Goal: Contribute content: Contribute content

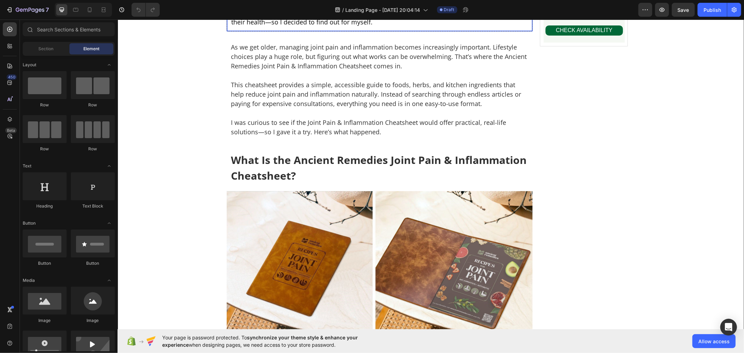
scroll to position [156, 0]
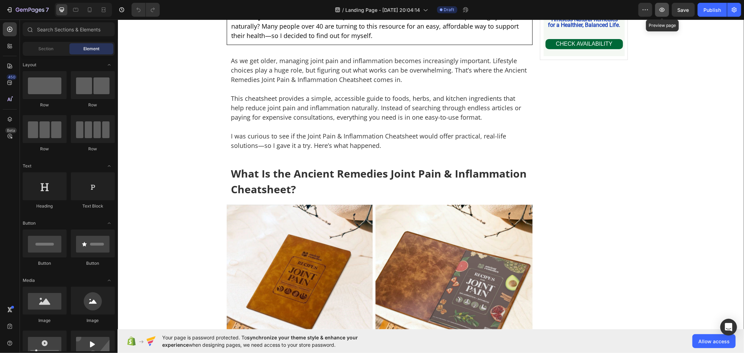
click at [664, 8] on icon "button" at bounding box center [662, 9] width 7 height 7
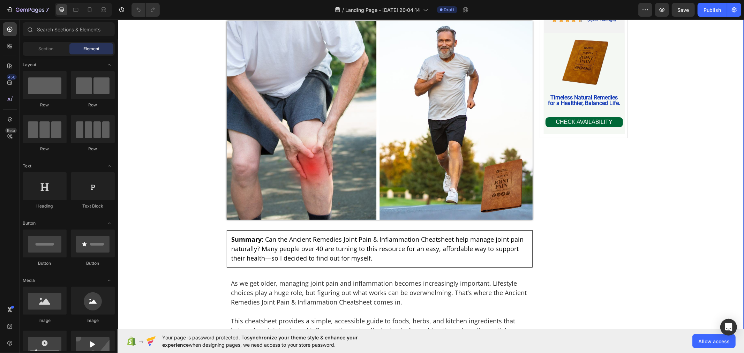
scroll to position [1, 0]
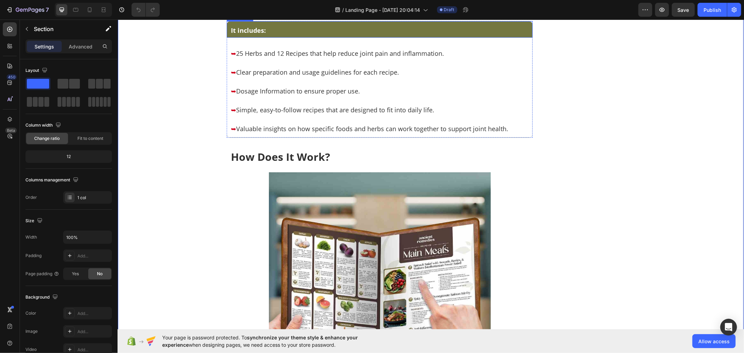
scroll to position [854, 0]
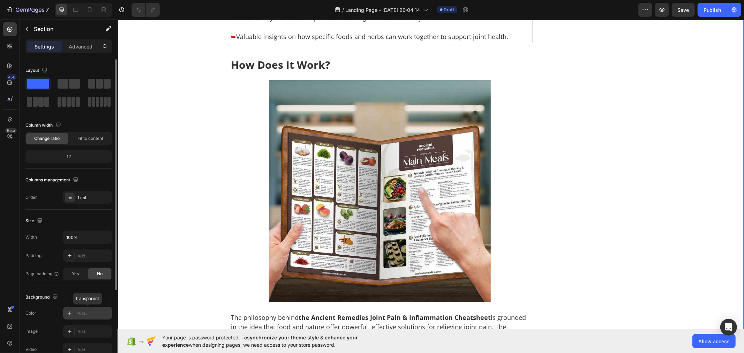
click at [87, 309] on div "Add..." at bounding box center [87, 313] width 49 height 13
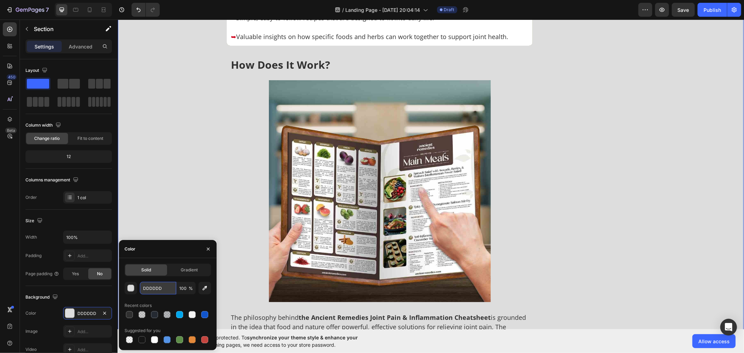
click at [159, 286] on input "DDDDDD" at bounding box center [158, 288] width 36 height 13
paste input "rgb(244, 248, 243)"
type input "rgb(244, 248, 243)"
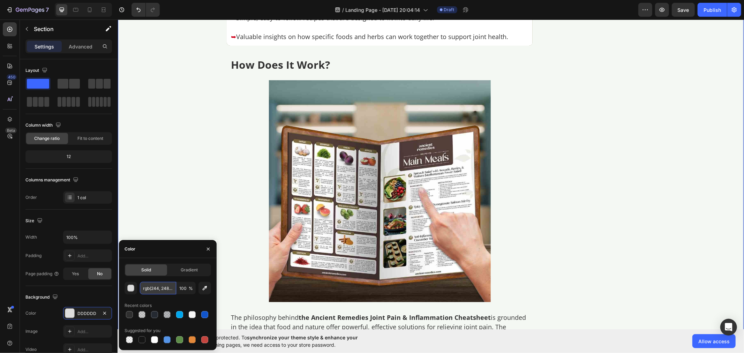
scroll to position [0, 8]
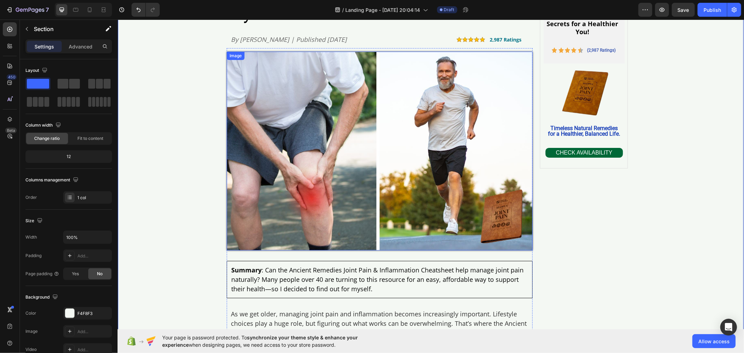
scroll to position [156, 0]
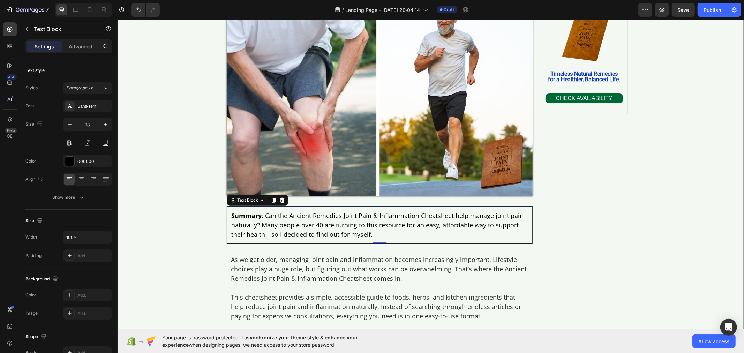
click at [226, 210] on div "Summary : Can the Ancient Remedies Joint Pain & Inflammation Cheatsheet help ma…" at bounding box center [379, 224] width 306 height 37
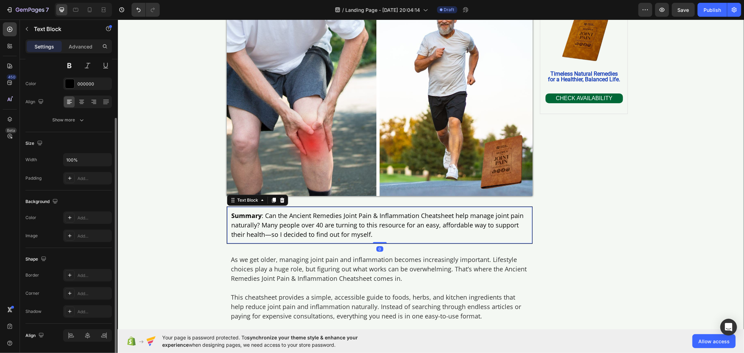
scroll to position [100, 0]
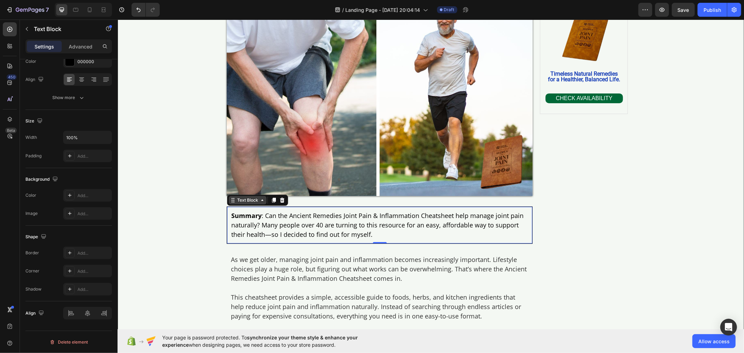
click at [255, 202] on div "Text Block" at bounding box center [247, 200] width 24 height 6
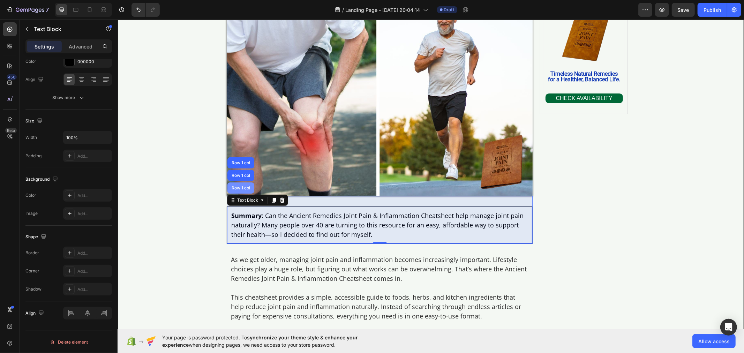
click at [239, 189] on div "Row 1 col" at bounding box center [240, 188] width 21 height 4
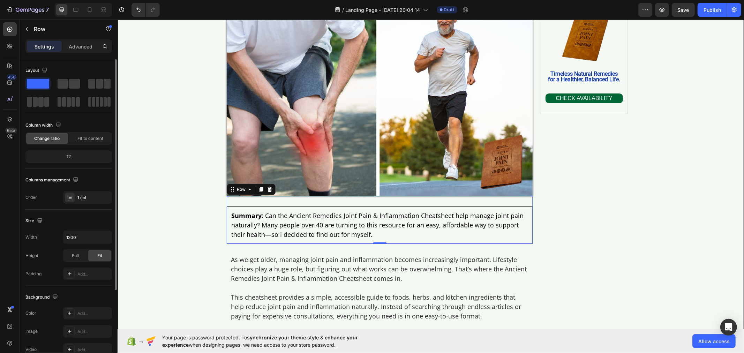
scroll to position [112, 0]
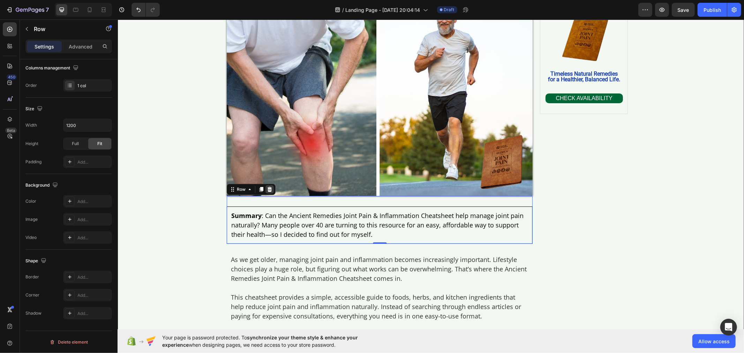
click at [265, 185] on div at bounding box center [269, 189] width 8 height 8
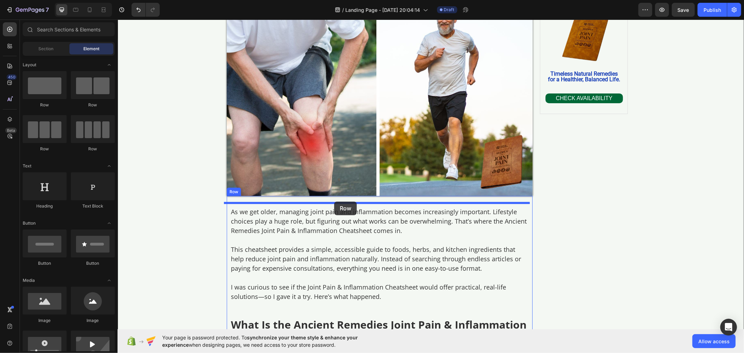
drag, startPoint x: 161, startPoint y: 100, endPoint x: 334, endPoint y: 201, distance: 199.9
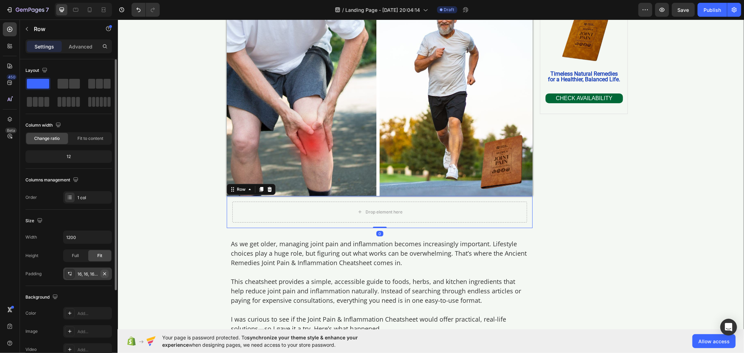
click at [105, 274] on icon "button" at bounding box center [105, 274] width 6 height 6
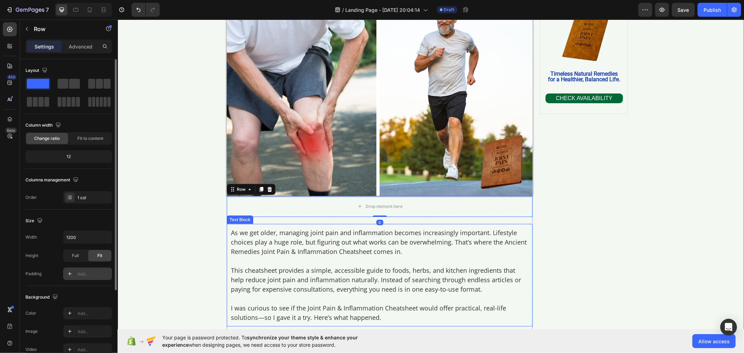
click at [240, 242] on p "As we get older, managing joint pain and inflammation becomes increasingly impo…" at bounding box center [380, 242] width 298 height 28
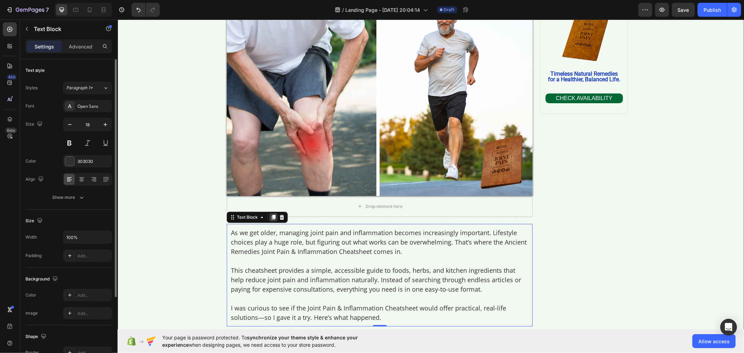
click at [270, 218] on icon at bounding box center [273, 217] width 6 height 6
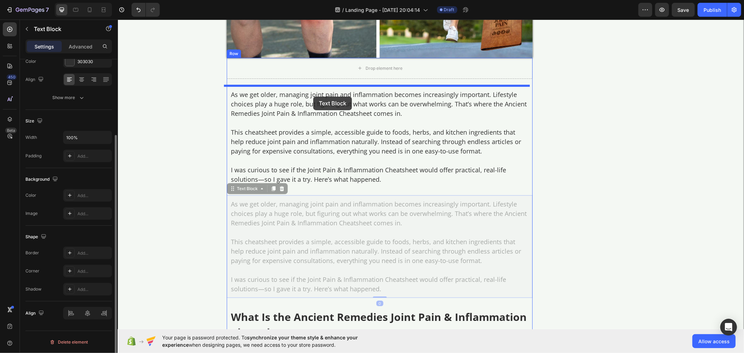
scroll to position [290, 0]
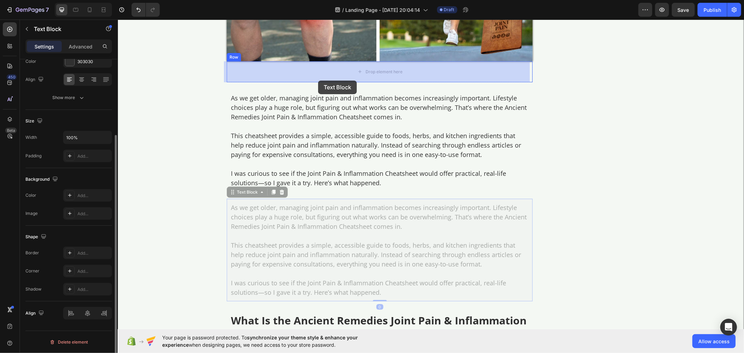
drag, startPoint x: 242, startPoint y: 36, endPoint x: 318, endPoint y: 80, distance: 88.0
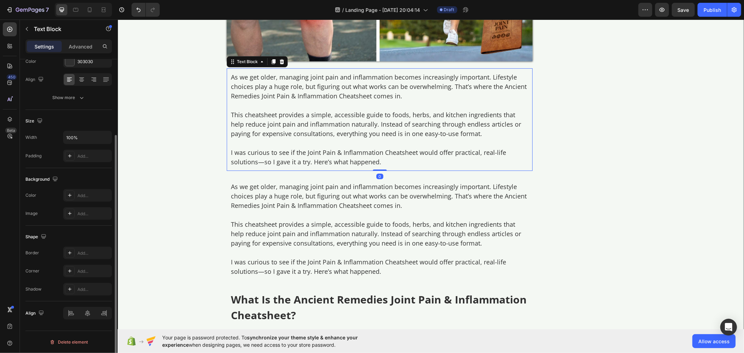
click at [297, 123] on p "This cheatsheet provides a simple, accessible guide to foods, herbs, and kitche…" at bounding box center [380, 124] width 298 height 28
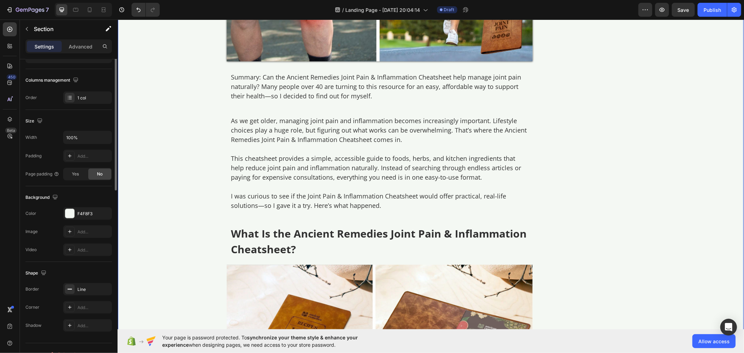
scroll to position [0, 0]
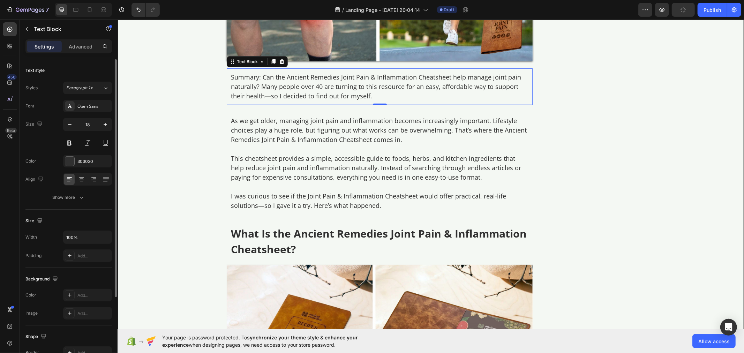
click at [234, 70] on div "Summary: Can the Ancient Remedies Joint Pain & Inflammation Cheatsheet help man…" at bounding box center [379, 86] width 306 height 37
click at [240, 61] on div "Text Block" at bounding box center [247, 61] width 24 height 6
click at [92, 42] on div "Advanced" at bounding box center [80, 46] width 35 height 11
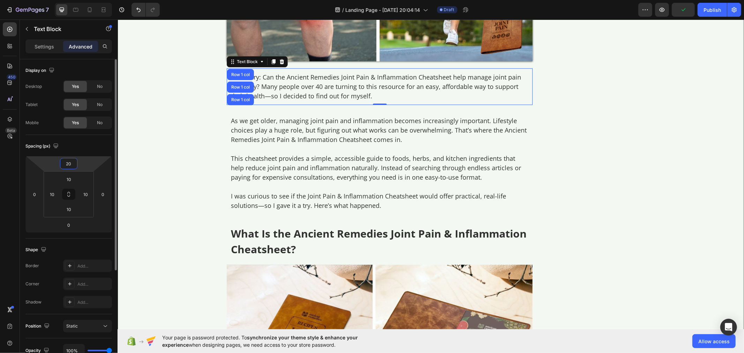
click at [74, 162] on input "20" at bounding box center [69, 163] width 14 height 10
type input "30"
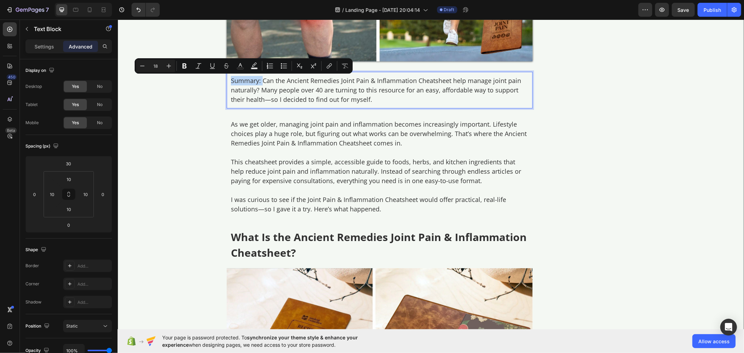
drag, startPoint x: 258, startPoint y: 81, endPoint x: 227, endPoint y: 84, distance: 31.2
click at [231, 84] on p "Summary: Can the Ancient Remedies Joint Pain & Inflammation Cheatsheet help man…" at bounding box center [380, 90] width 298 height 28
click at [181, 69] on button "Bold" at bounding box center [184, 66] width 13 height 13
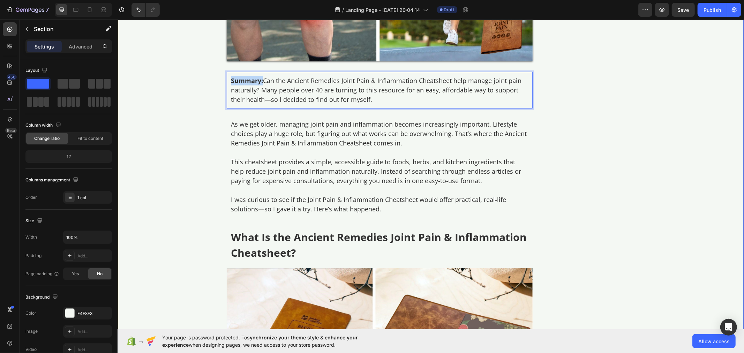
click at [227, 74] on div "Summary: Can the Ancient Remedies Joint Pain & Inflammation Cheatsheet help man…" at bounding box center [379, 90] width 306 height 37
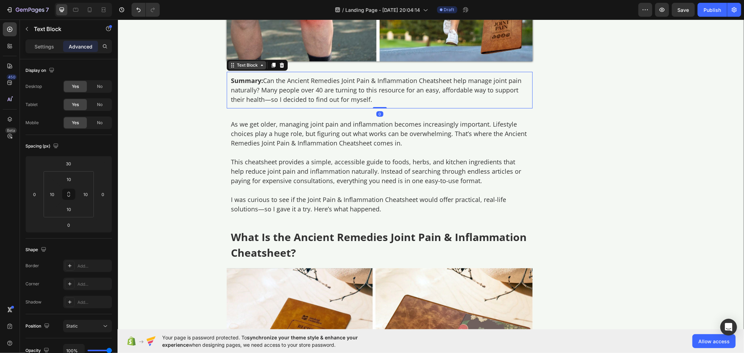
click at [230, 68] on div "Text Block" at bounding box center [247, 65] width 38 height 8
click at [39, 43] on p "Settings" at bounding box center [45, 46] width 20 height 7
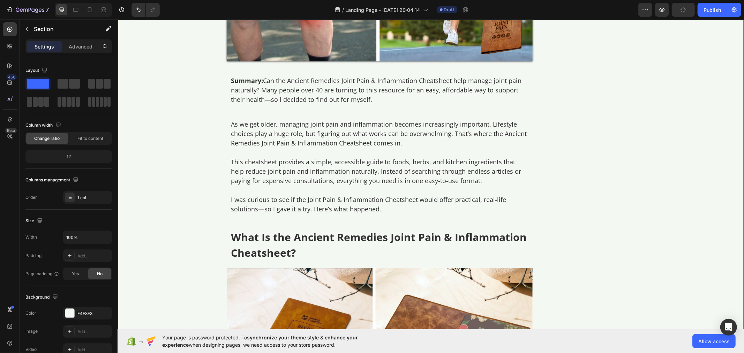
drag, startPoint x: 185, startPoint y: 98, endPoint x: 190, endPoint y: 98, distance: 5.6
click at [228, 73] on div "Summary: Can the Ancient Remedies Joint Pain & Inflammation Cheatsheet help man…" at bounding box center [379, 90] width 306 height 37
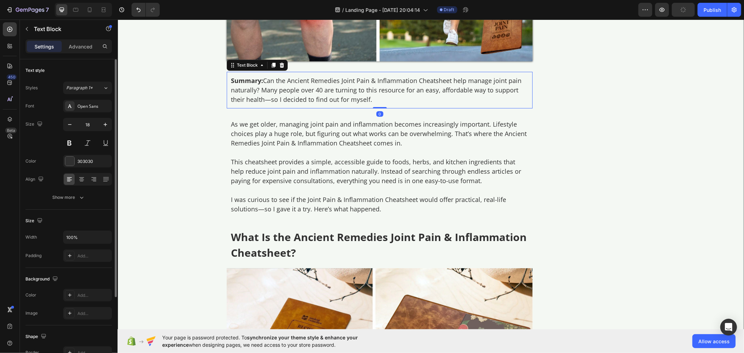
scroll to position [100, 0]
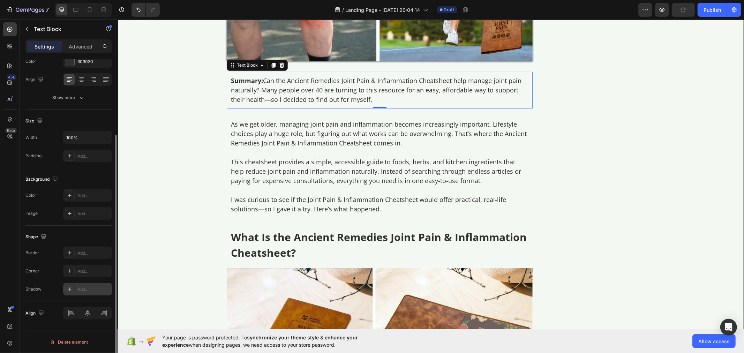
click at [81, 287] on div "Add..." at bounding box center [93, 289] width 33 height 6
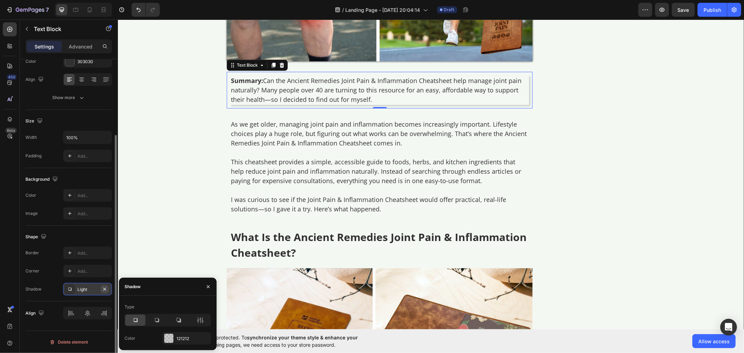
click at [102, 288] on icon "button" at bounding box center [105, 289] width 6 height 6
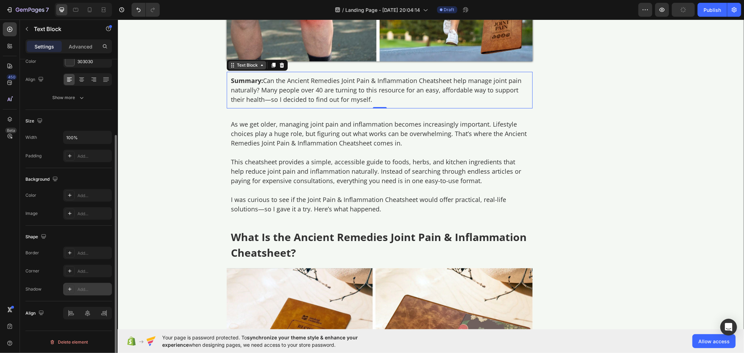
click at [248, 65] on div "Text Block" at bounding box center [247, 65] width 24 height 6
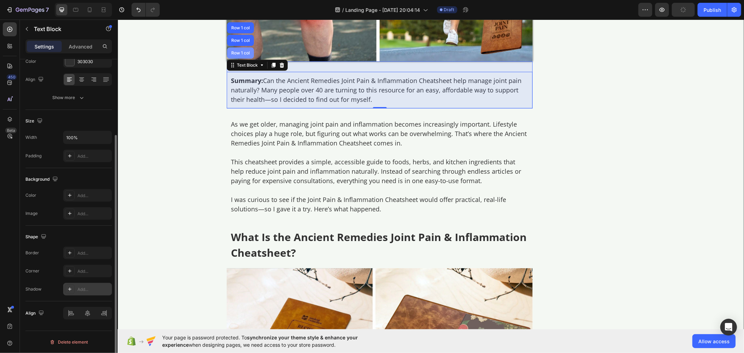
click at [233, 51] on div "Row 1 col" at bounding box center [240, 53] width 21 height 4
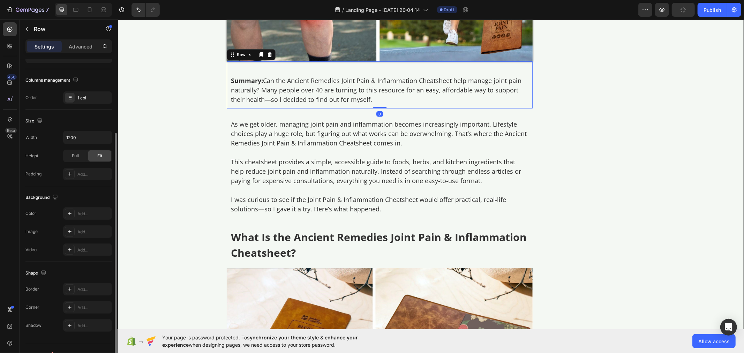
scroll to position [0, 0]
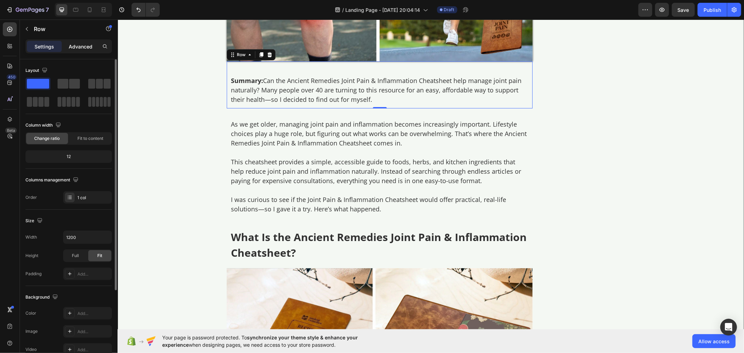
click at [84, 45] on p "Advanced" at bounding box center [81, 46] width 24 height 7
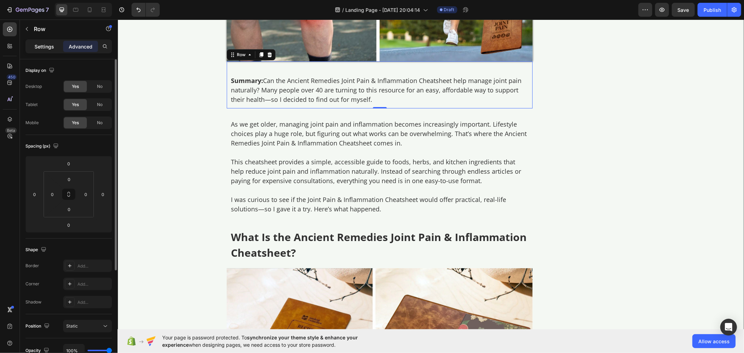
click at [40, 45] on p "Settings" at bounding box center [45, 46] width 20 height 7
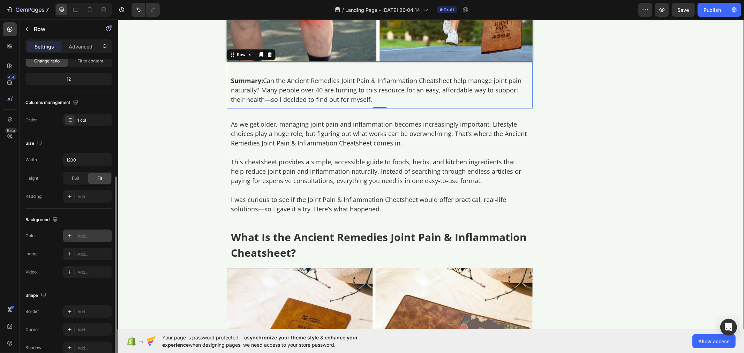
scroll to position [112, 0]
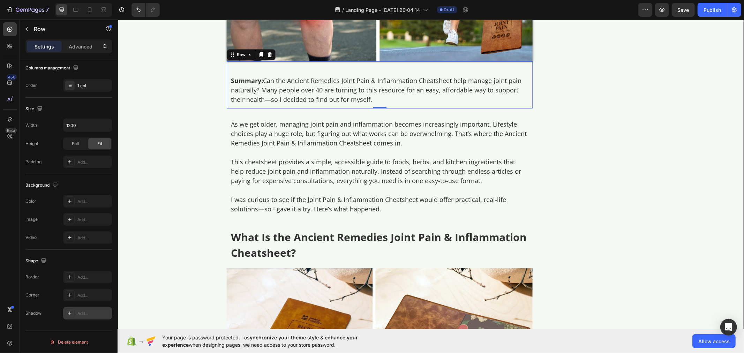
click at [91, 316] on div "Add..." at bounding box center [93, 313] width 33 height 6
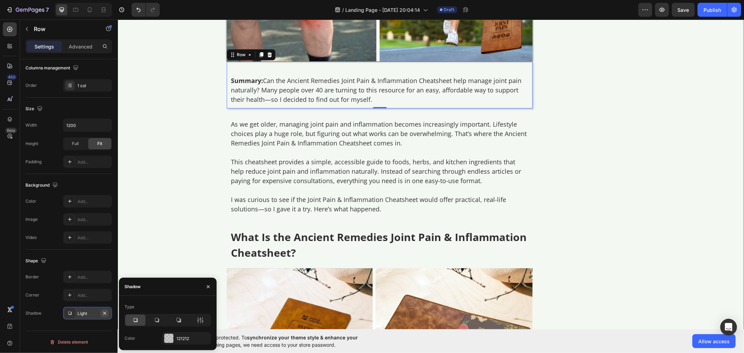
click at [105, 313] on icon "button" at bounding box center [104, 312] width 3 height 3
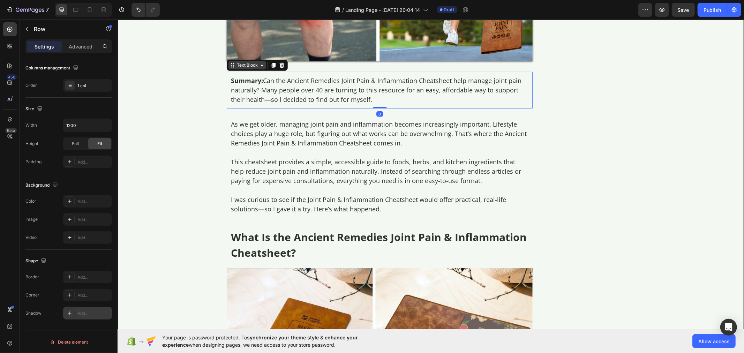
scroll to position [0, 0]
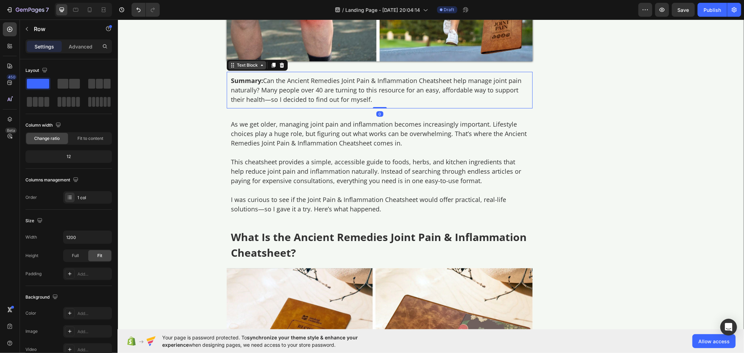
click at [235, 68] on div "Text Block" at bounding box center [247, 65] width 24 height 6
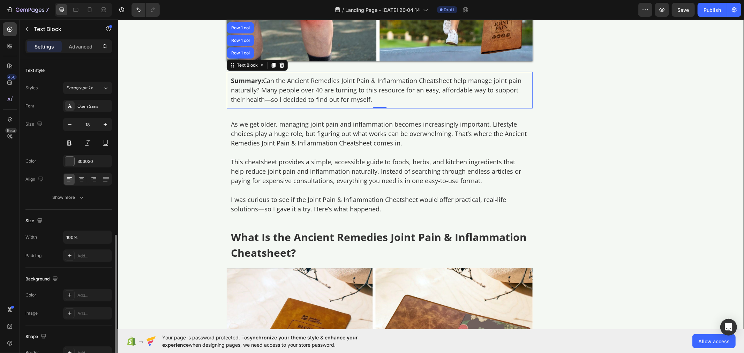
scroll to position [100, 0]
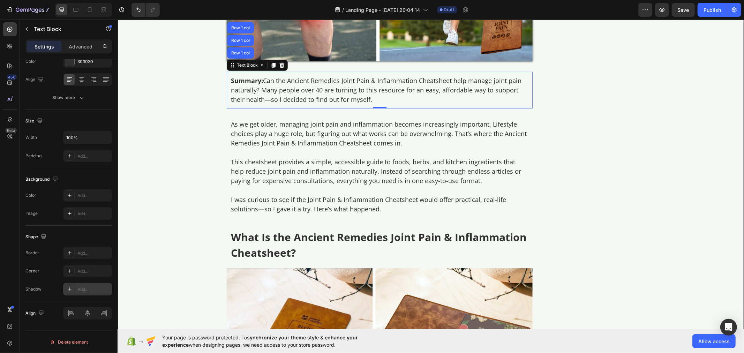
click at [85, 287] on div "Add..." at bounding box center [93, 289] width 33 height 6
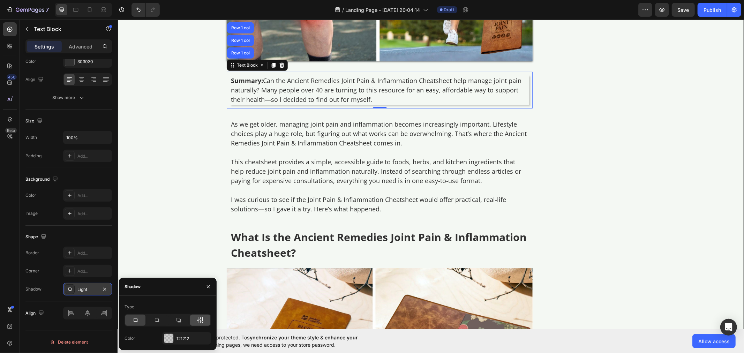
click at [204, 322] on div at bounding box center [200, 320] width 20 height 11
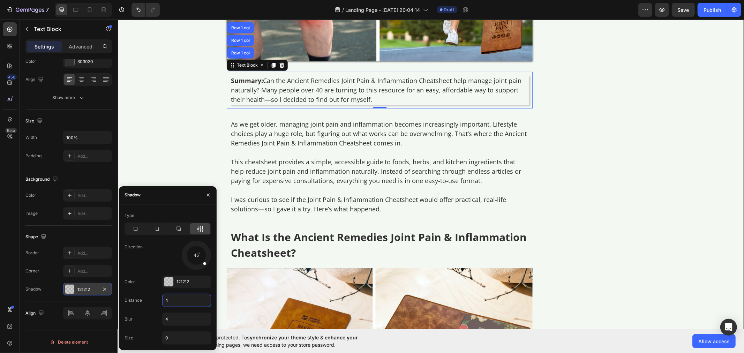
click at [175, 301] on input "4" at bounding box center [187, 300] width 48 height 13
type input "0"
click at [176, 320] on input "4" at bounding box center [187, 319] width 48 height 13
type input "5"
click at [189, 280] on div "121212" at bounding box center [186, 282] width 20 height 6
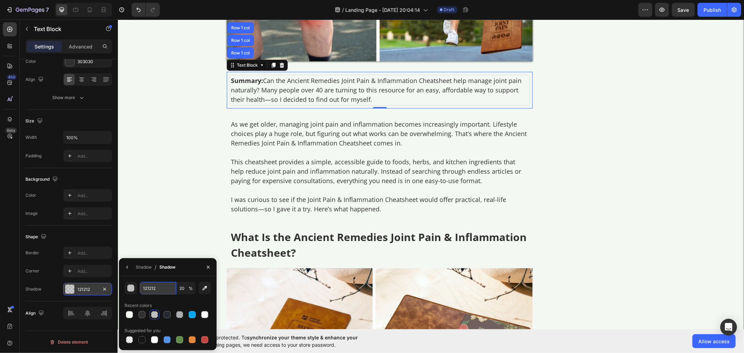
click at [164, 291] on input "121212" at bounding box center [158, 288] width 36 height 13
paste input "rgb(155, 155, 155) 0px 0px 5px 0px"
type input "rgb(155, 155, 155) 0px 0px 5px 0px"
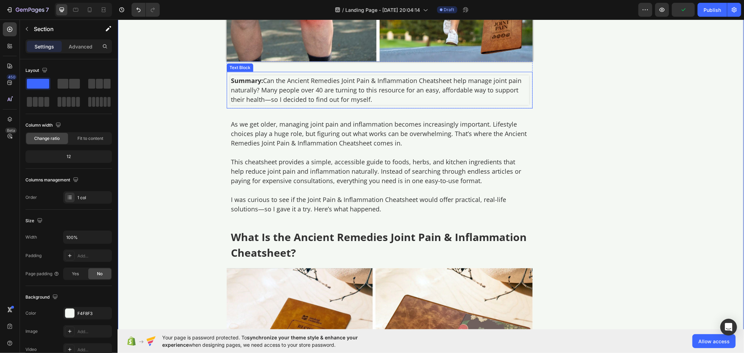
click at [235, 81] on strong "Summary:" at bounding box center [247, 80] width 32 height 8
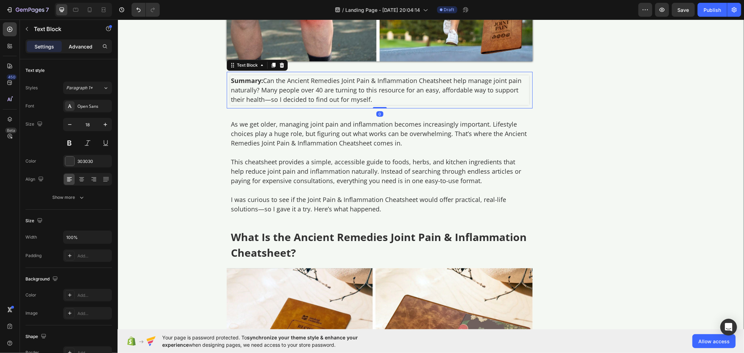
click at [85, 51] on div "Advanced" at bounding box center [80, 46] width 35 height 11
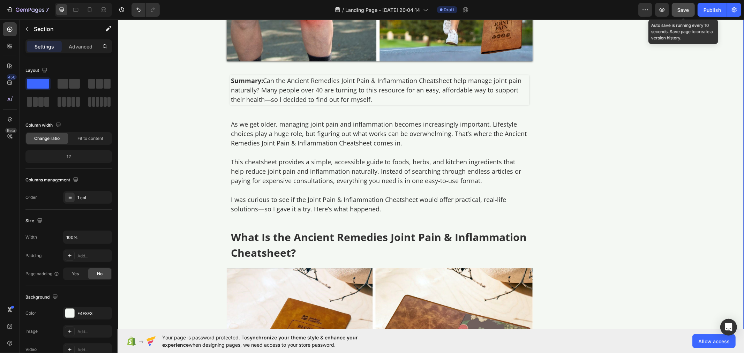
drag, startPoint x: 681, startPoint y: 10, endPoint x: 675, endPoint y: 15, distance: 7.9
click at [681, 11] on span "Save" at bounding box center [684, 10] width 12 height 6
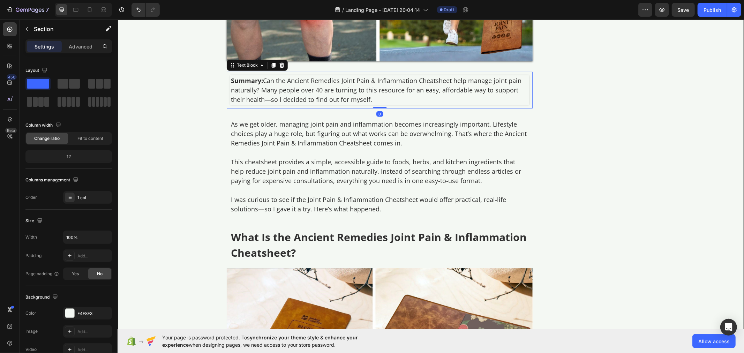
click at [242, 83] on strong "Summary:" at bounding box center [247, 80] width 32 height 8
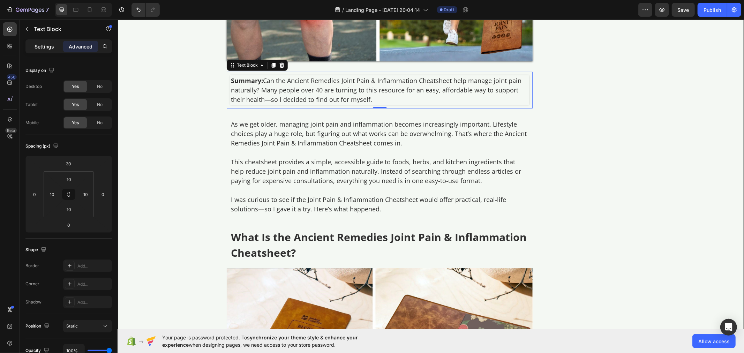
click at [47, 50] on p "Settings" at bounding box center [45, 46] width 20 height 7
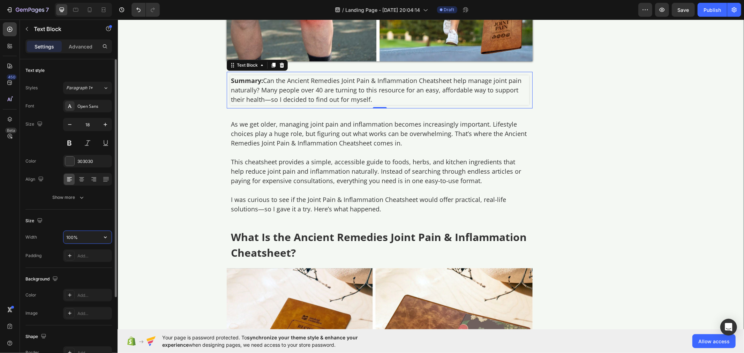
click at [89, 235] on input "100%" at bounding box center [87, 237] width 48 height 13
type input "835%"
click at [239, 65] on div "Text Block" at bounding box center [247, 65] width 24 height 6
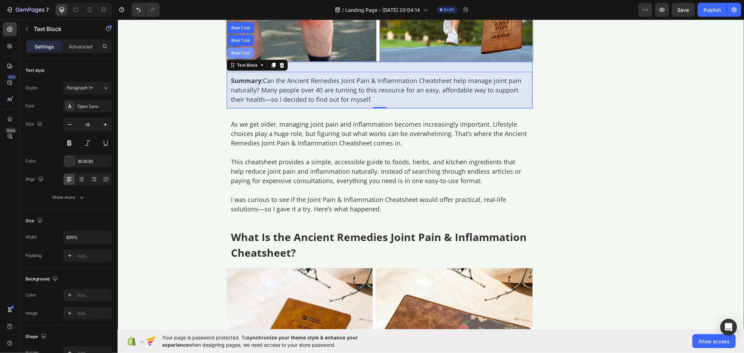
click at [234, 53] on div "Row 1 col" at bounding box center [240, 53] width 21 height 4
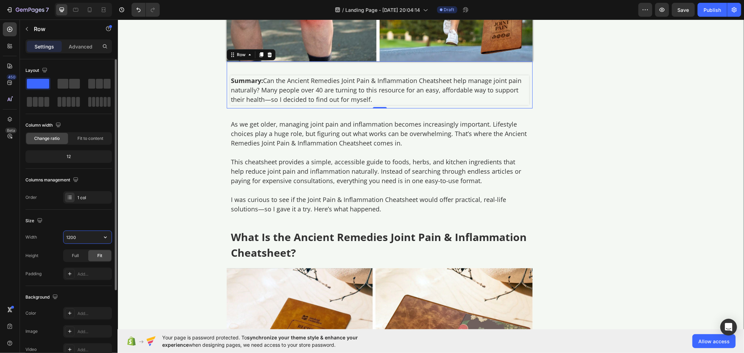
click at [82, 235] on input "1200" at bounding box center [87, 237] width 48 height 13
type input "877"
click at [77, 254] on span "Full" at bounding box center [75, 256] width 7 height 6
click at [103, 260] on div "Fit" at bounding box center [99, 255] width 23 height 11
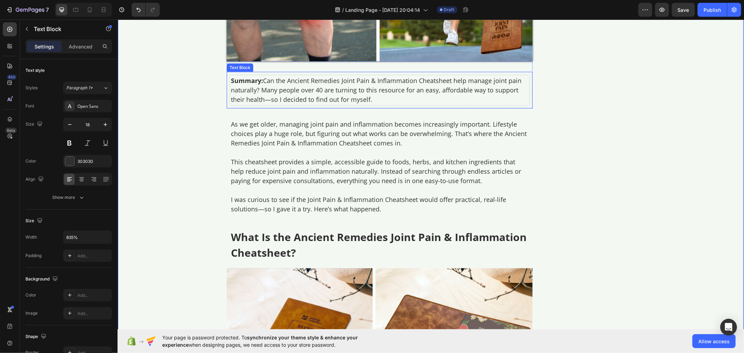
click at [232, 99] on p "Summary: Can the Ancient Remedies Joint Pain & Inflammation Cheatsheet help man…" at bounding box center [380, 90] width 298 height 28
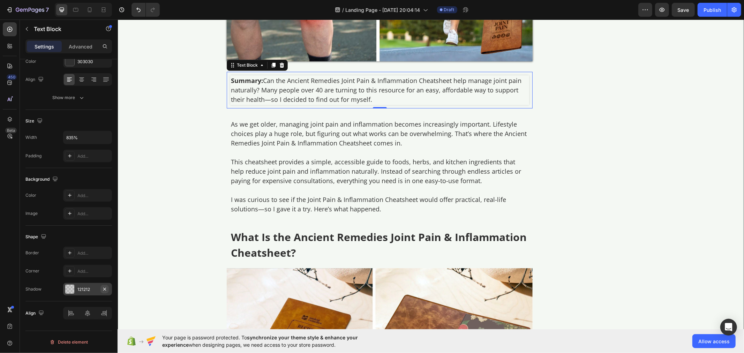
click at [106, 291] on icon "button" at bounding box center [105, 289] width 6 height 6
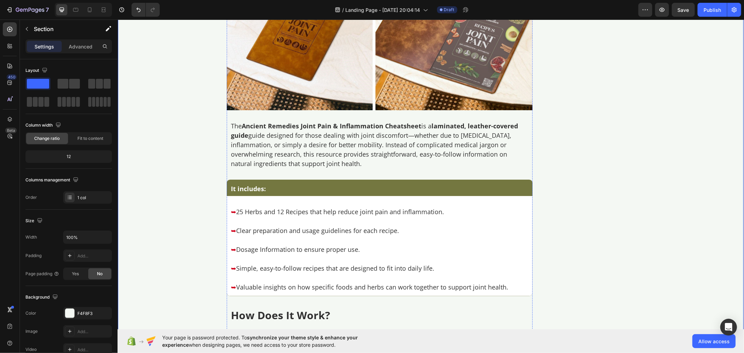
scroll to position [600, 0]
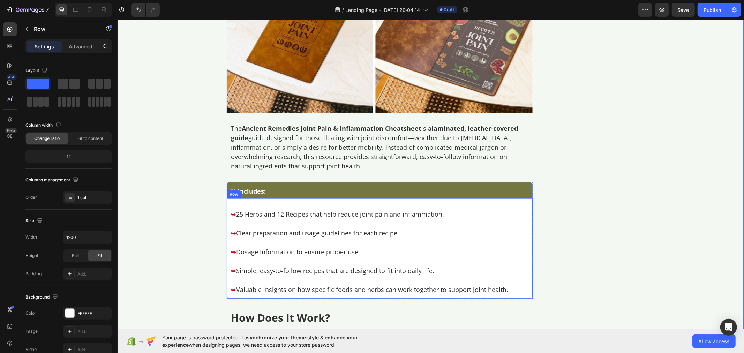
click at [245, 202] on div "➥ 25 Herbs and 12 Recipes that help reduce joint pain and inflammation. ➥ Clear…" at bounding box center [379, 248] width 306 height 100
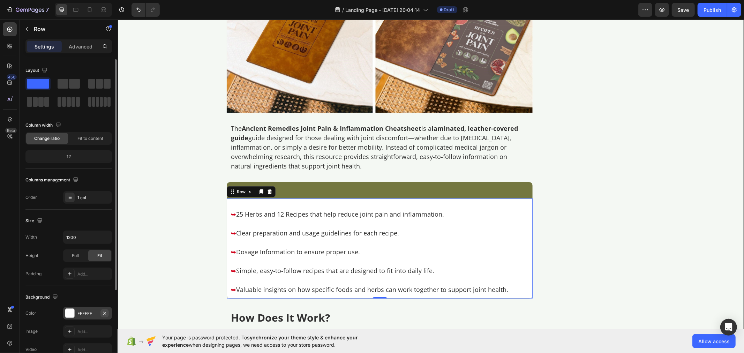
click at [106, 313] on icon "button" at bounding box center [105, 313] width 6 height 6
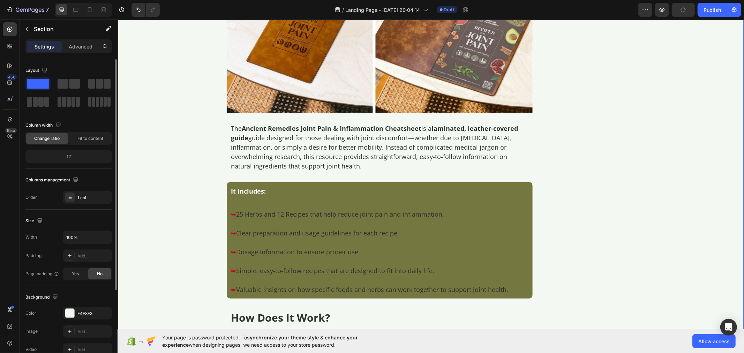
drag, startPoint x: 158, startPoint y: 151, endPoint x: 163, endPoint y: 149, distance: 4.9
click at [84, 315] on div "F4F8F3" at bounding box center [87, 313] width 20 height 6
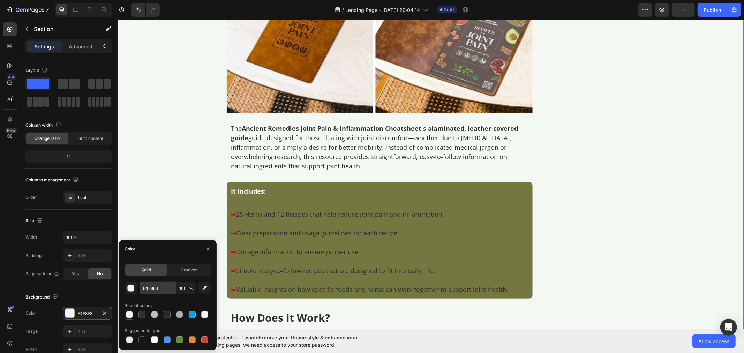
click at [155, 288] on input "F4F8F3" at bounding box center [158, 288] width 36 height 13
click at [235, 200] on div "Text Block" at bounding box center [240, 201] width 24 height 6
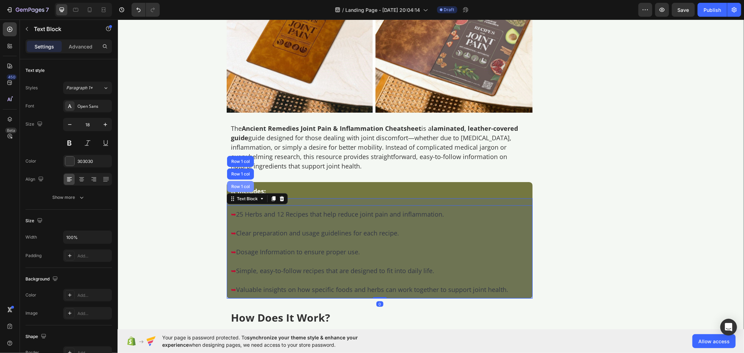
click at [237, 187] on div "Row 1 col" at bounding box center [240, 186] width 21 height 4
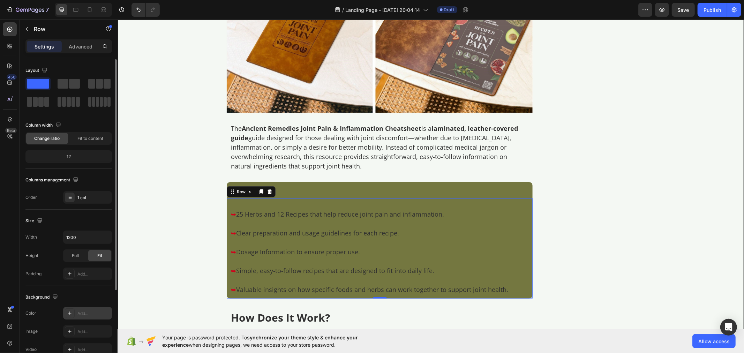
click at [87, 316] on div "Add..." at bounding box center [93, 313] width 33 height 6
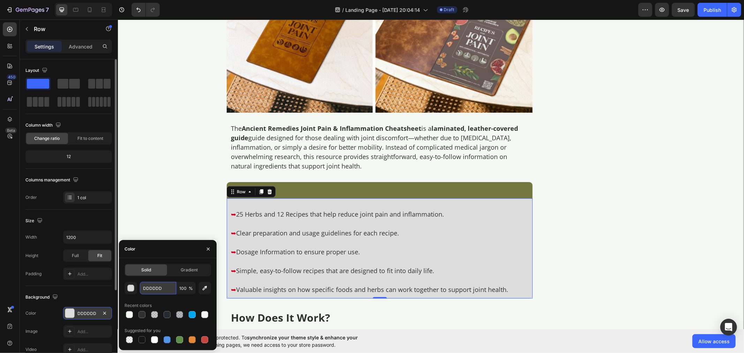
click at [155, 291] on input "DDDDDD" at bounding box center [158, 288] width 36 height 13
paste input "F4F8F3"
type input "F4F8F3"
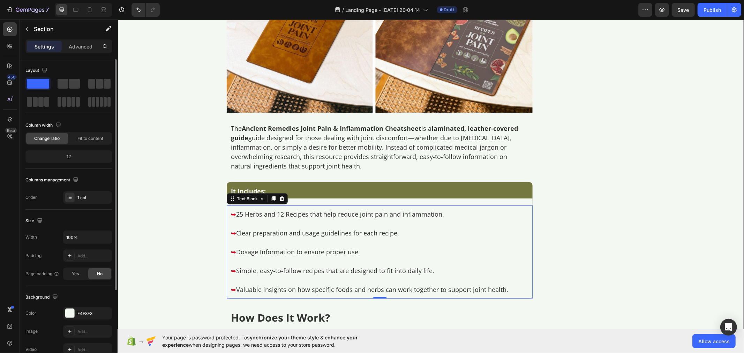
click at [231, 208] on div "➥ 25 Herbs and 12 Recipes that help reduce joint pain and inflammation. ➥ Clear…" at bounding box center [379, 251] width 306 height 93
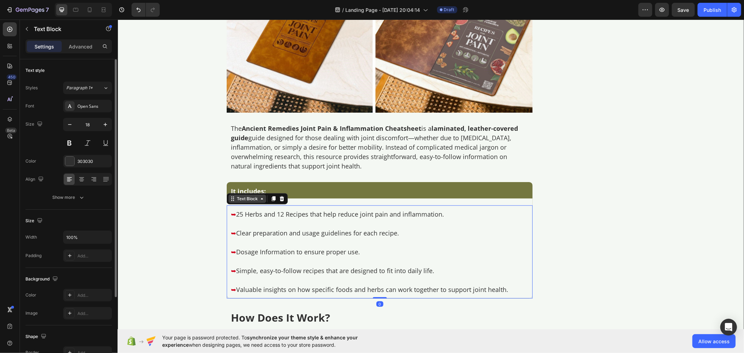
click at [239, 201] on div "Text Block" at bounding box center [247, 198] width 24 height 6
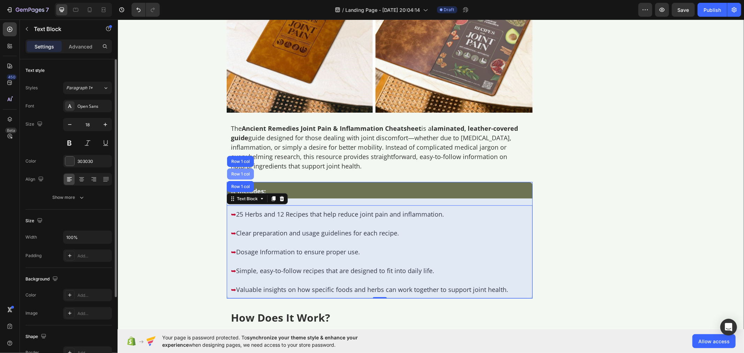
click at [237, 168] on div "Row 1 col" at bounding box center [240, 173] width 27 height 11
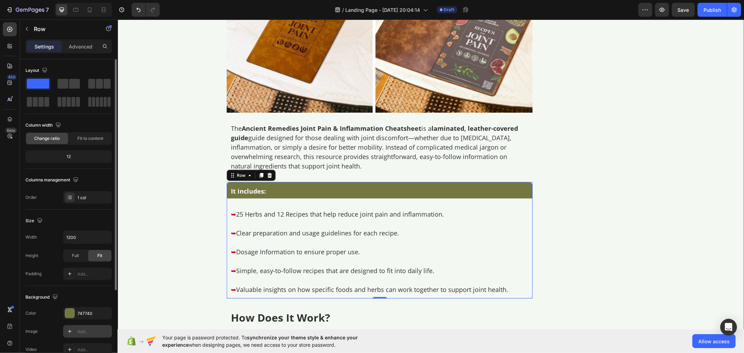
scroll to position [112, 0]
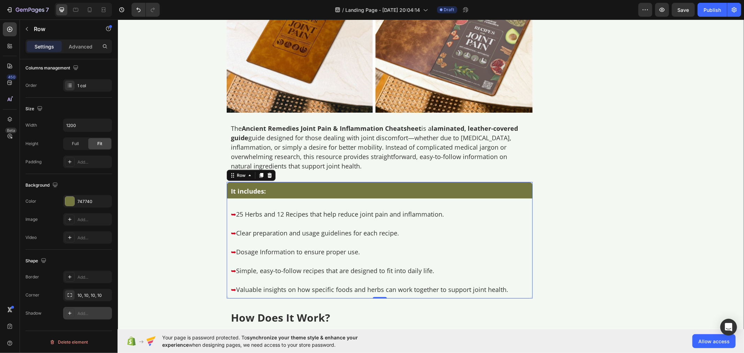
click at [75, 311] on div "Add..." at bounding box center [87, 313] width 49 height 13
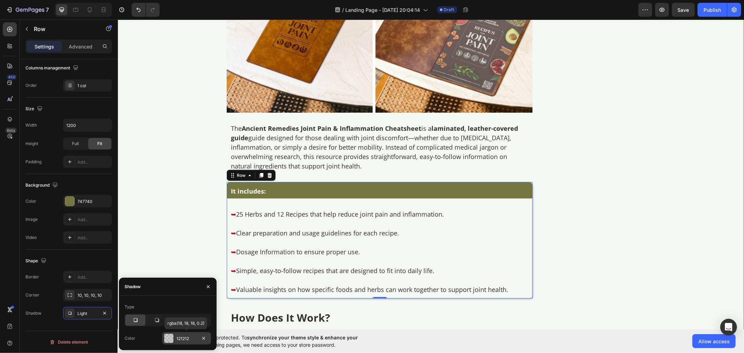
click at [178, 338] on div "121212" at bounding box center [186, 339] width 20 height 6
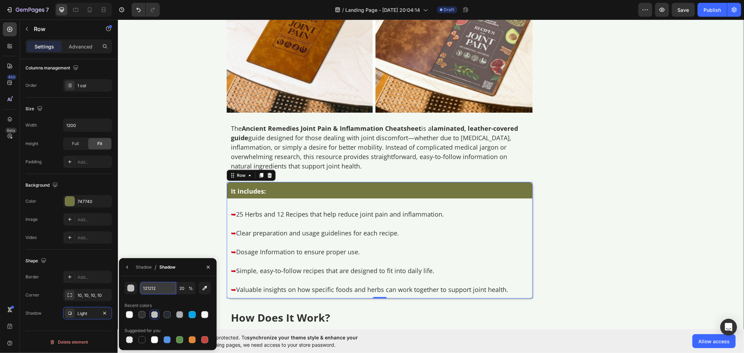
click at [152, 291] on input "121212" at bounding box center [158, 288] width 36 height 13
paste input "rgb(48, 48, 48)"
type input "rgb(48, 48, 48)"
type input "100"
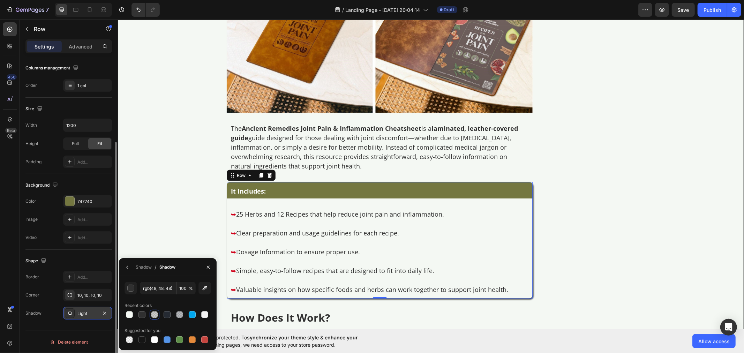
type input "303030"
click at [84, 313] on div "Light" at bounding box center [87, 313] width 20 height 6
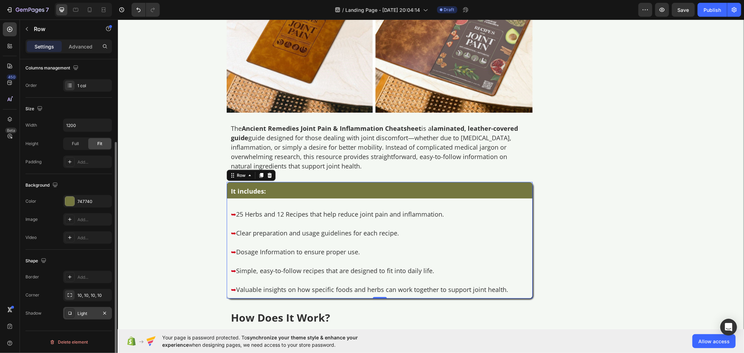
click at [87, 308] on div "Light" at bounding box center [87, 313] width 49 height 13
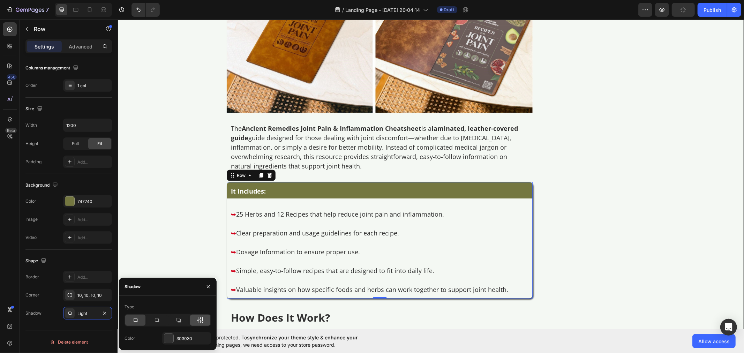
click at [204, 321] on div at bounding box center [200, 320] width 20 height 11
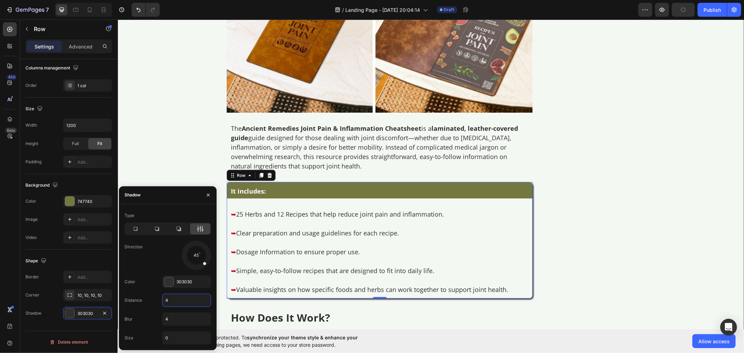
click at [184, 299] on input "4" at bounding box center [187, 300] width 48 height 13
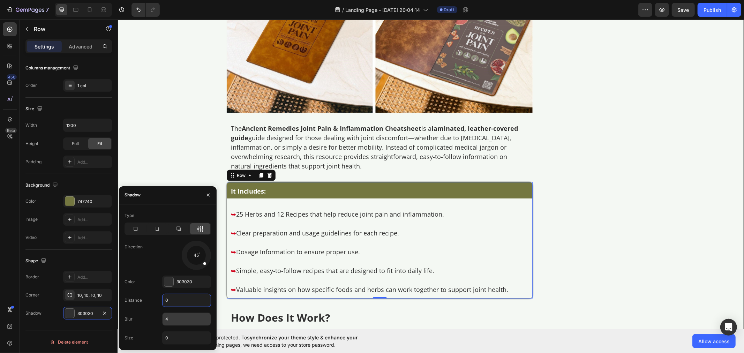
type input "0"
click at [179, 320] on input "4" at bounding box center [187, 319] width 48 height 13
type input "8"
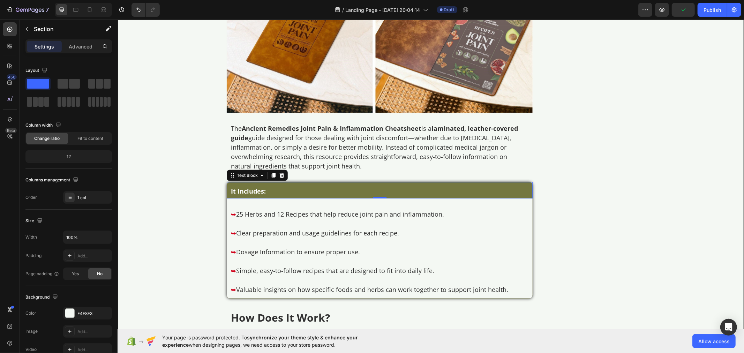
click at [229, 183] on div "It includes: Text Block 0" at bounding box center [379, 190] width 306 height 16
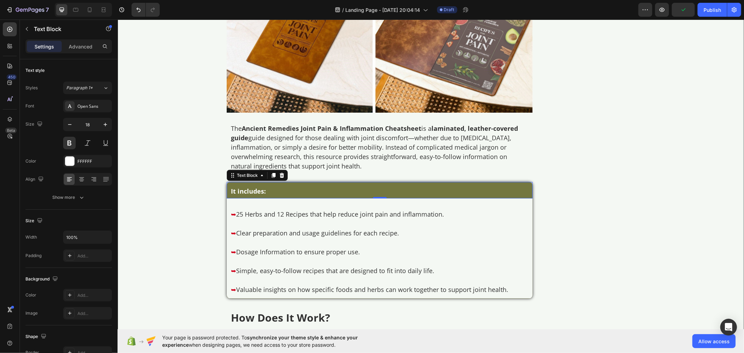
click at [226, 185] on div "It includes: Text Block 0" at bounding box center [379, 190] width 306 height 16
click at [240, 171] on div "Text Block" at bounding box center [247, 175] width 38 height 8
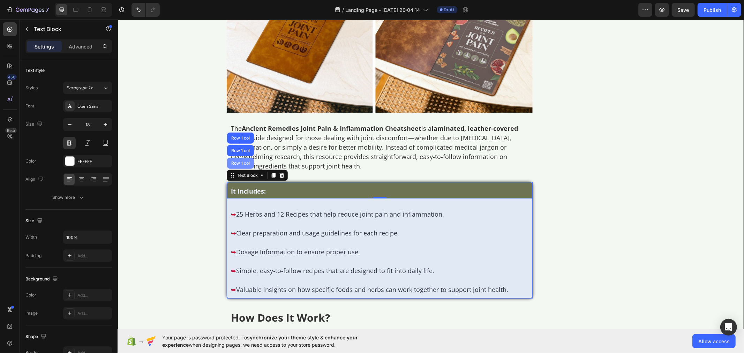
click at [237, 164] on div "Row 1 col" at bounding box center [240, 163] width 21 height 4
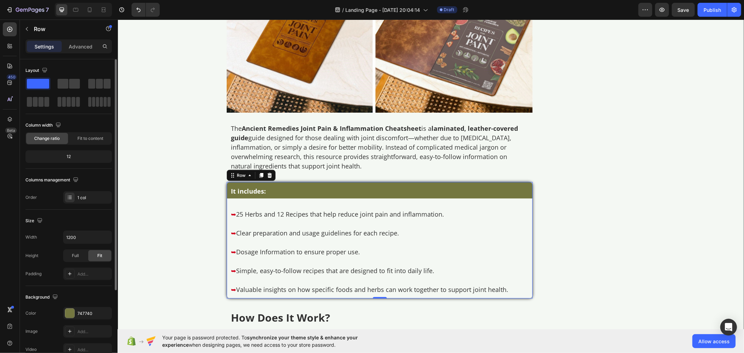
scroll to position [112, 0]
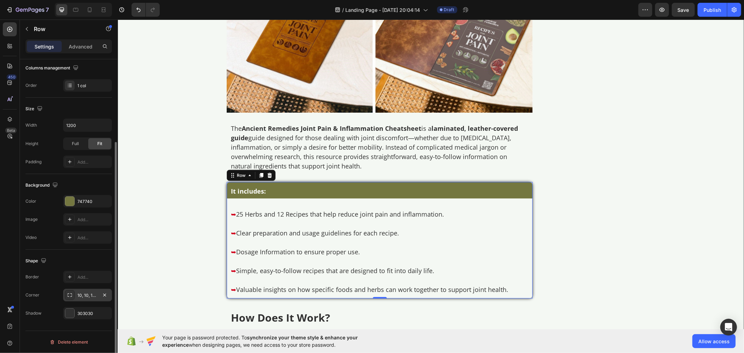
click at [91, 293] on div "10, 10, 10, 10" at bounding box center [87, 295] width 20 height 6
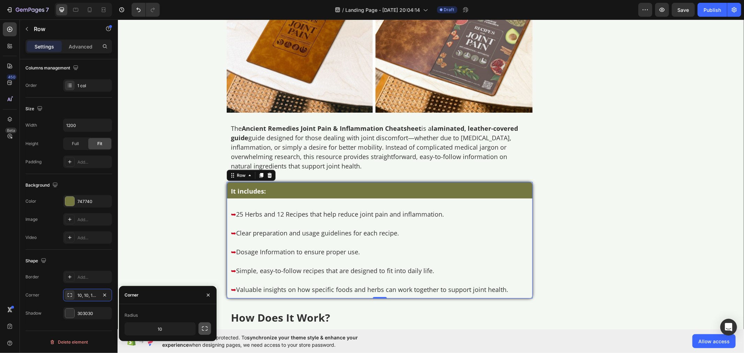
click at [204, 325] on button "button" at bounding box center [204, 328] width 13 height 13
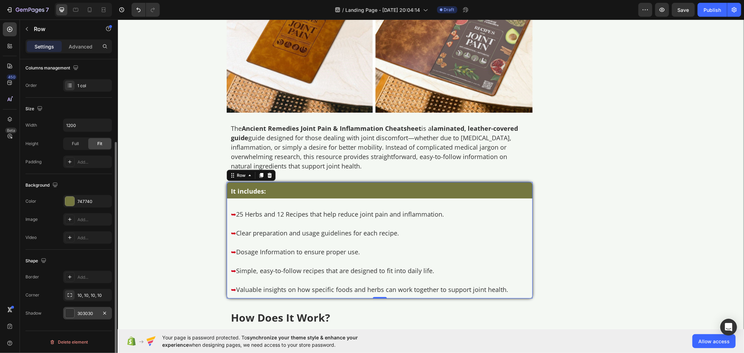
click at [89, 310] on div "303030" at bounding box center [87, 313] width 20 height 6
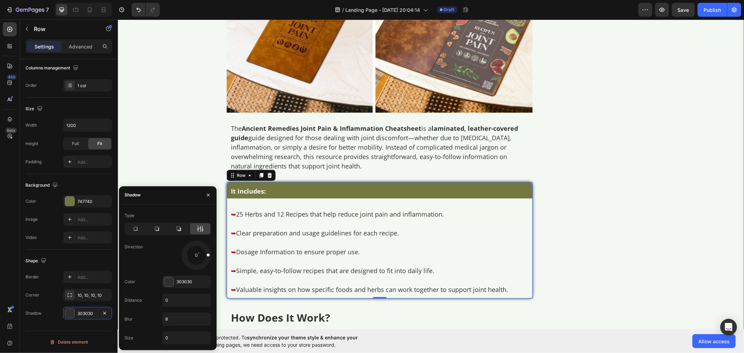
drag, startPoint x: 204, startPoint y: 262, endPoint x: 216, endPoint y: 254, distance: 14.0
click at [216, 254] on div "Type Direction 0 Color 303030 Distance 0 Blur 8 Size 0" at bounding box center [168, 277] width 98 height 135
drag, startPoint x: 207, startPoint y: 251, endPoint x: 210, endPoint y: 269, distance: 18.1
click at [210, 269] on div at bounding box center [196, 255] width 31 height 31
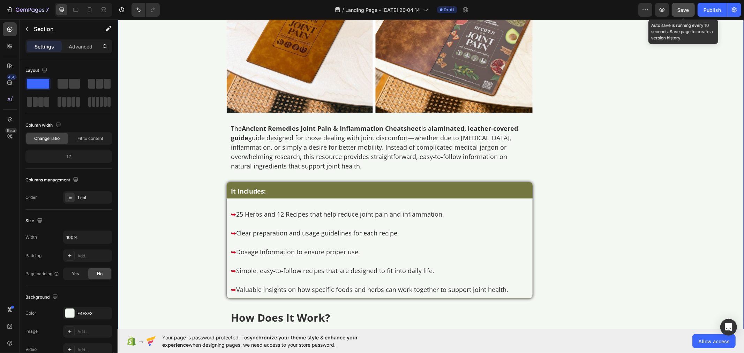
click at [681, 12] on span "Save" at bounding box center [684, 10] width 12 height 6
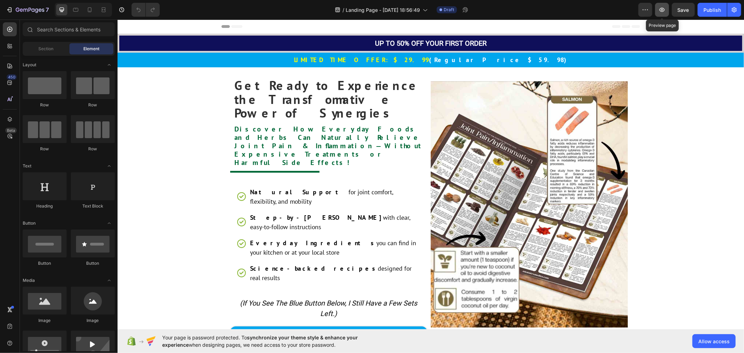
click at [660, 11] on icon "button" at bounding box center [662, 9] width 7 height 7
